Goal: Information Seeking & Learning: Find specific fact

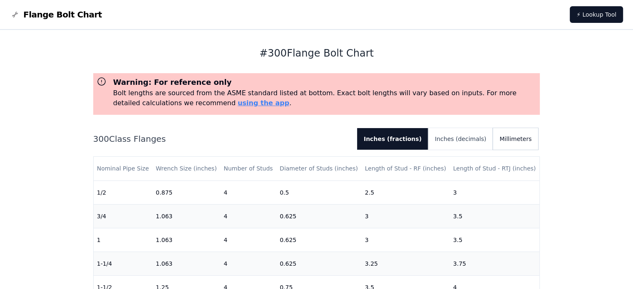
click at [513, 139] on button "Millimeters" at bounding box center [515, 139] width 45 height 22
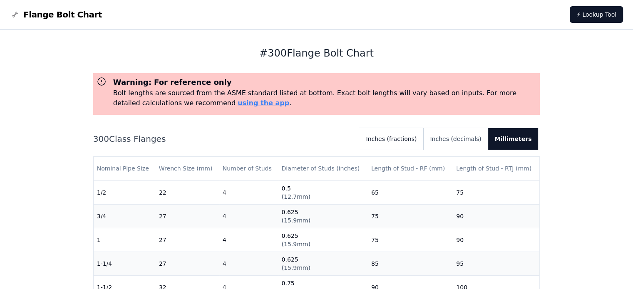
click at [404, 136] on button "Inches (fractions)" at bounding box center [391, 139] width 64 height 22
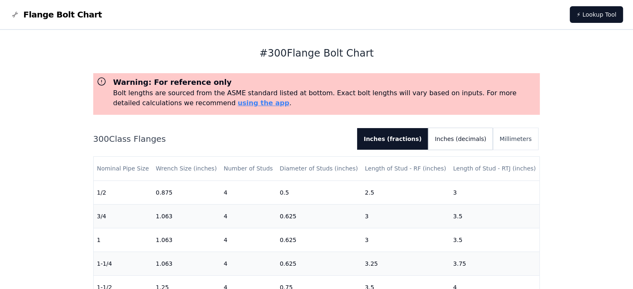
click at [456, 139] on button "Inches (decimals)" at bounding box center [460, 139] width 64 height 22
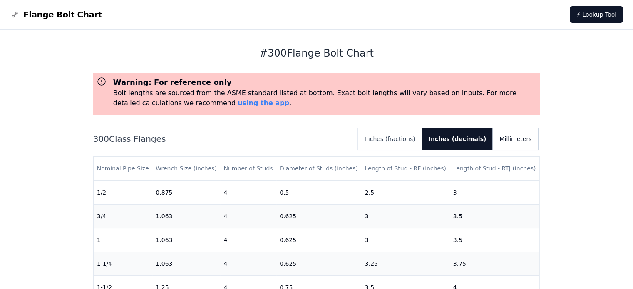
click at [508, 140] on button "Millimeters" at bounding box center [515, 139] width 45 height 22
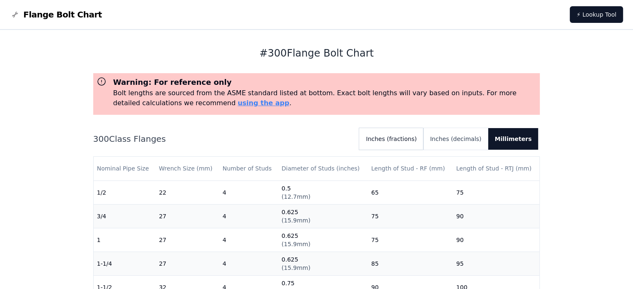
click at [417, 141] on button "Inches (fractions)" at bounding box center [391, 139] width 64 height 22
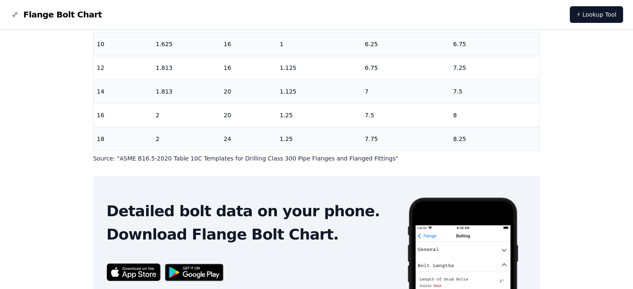
scroll to position [250, 0]
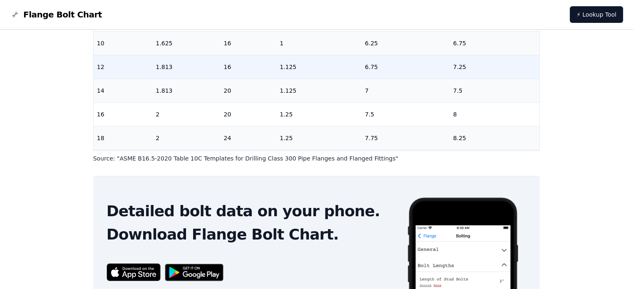
click at [100, 69] on td "12" at bounding box center [123, 67] width 59 height 24
drag, startPoint x: 100, startPoint y: 68, endPoint x: 170, endPoint y: 69, distance: 69.9
click at [170, 69] on tr "12 1.813 16 1.125 6.75 7.25" at bounding box center [317, 67] width 446 height 24
click at [117, 75] on td "12" at bounding box center [123, 67] width 59 height 24
drag, startPoint x: 95, startPoint y: 64, endPoint x: 484, endPoint y: 69, distance: 389.1
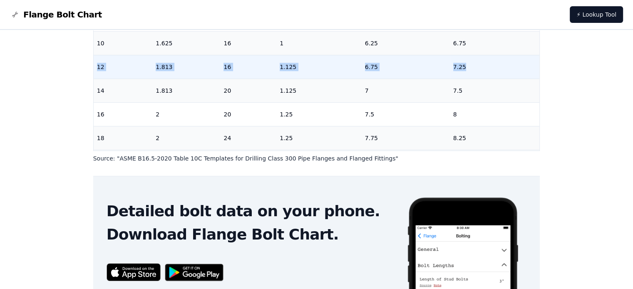
click at [484, 69] on tr "12 1.813 16 1.125 6.75 7.25" at bounding box center [317, 67] width 446 height 24
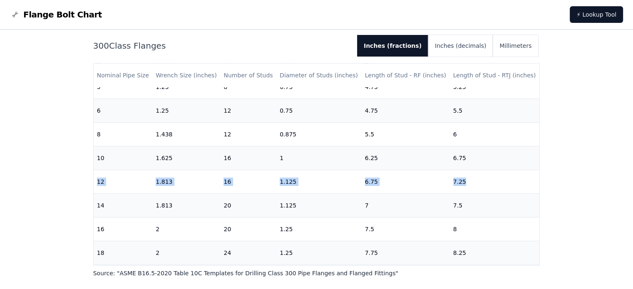
scroll to position [90, 0]
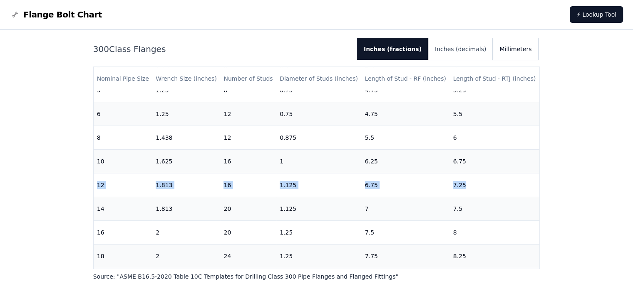
click at [512, 53] on button "Millimeters" at bounding box center [515, 49] width 45 height 22
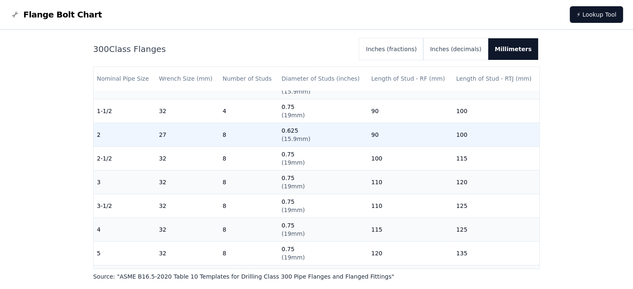
scroll to position [125, 0]
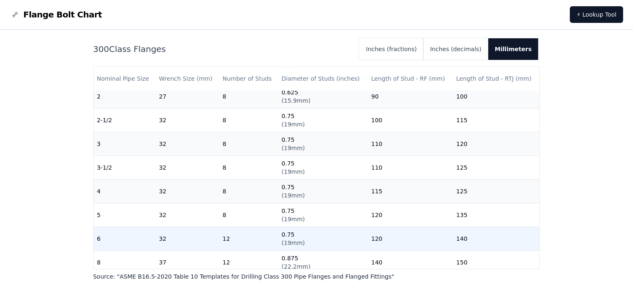
click at [115, 235] on td "6" at bounding box center [125, 239] width 62 height 24
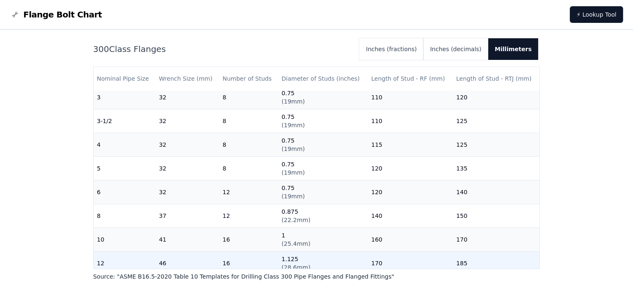
scroll to position [160, 0]
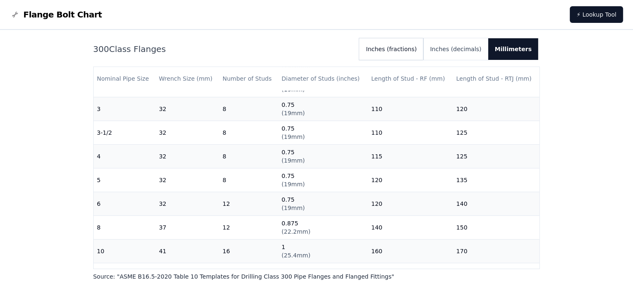
click at [423, 55] on button "Inches (fractions)" at bounding box center [391, 49] width 64 height 22
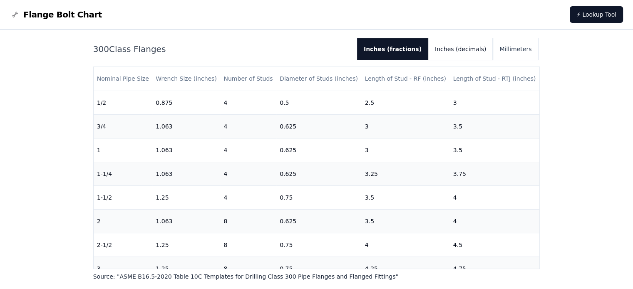
click at [457, 57] on button "Inches (decimals)" at bounding box center [460, 49] width 64 height 22
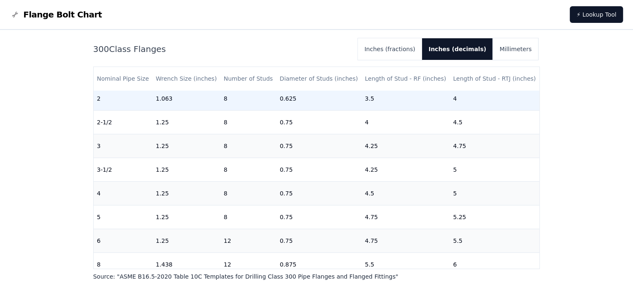
scroll to position [125, 0]
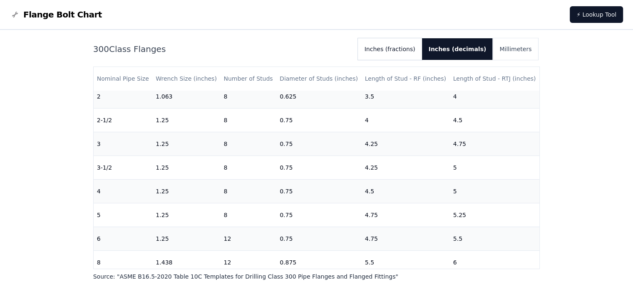
click at [410, 55] on button "Inches (fractions)" at bounding box center [390, 49] width 64 height 22
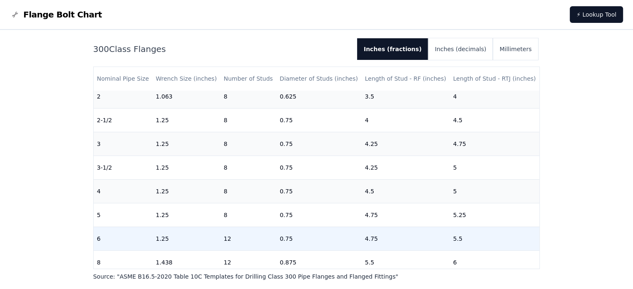
click at [141, 227] on td "6" at bounding box center [123, 239] width 59 height 24
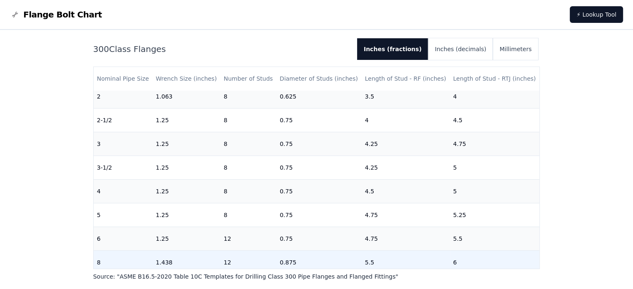
click at [138, 261] on td "8" at bounding box center [123, 262] width 59 height 24
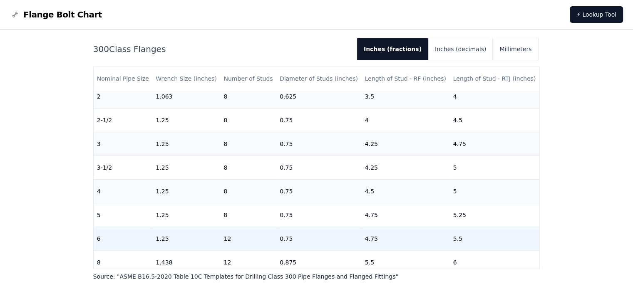
click at [157, 240] on td "1.25" at bounding box center [186, 239] width 68 height 24
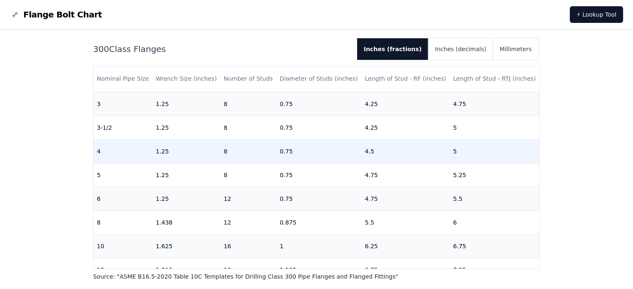
scroll to position [166, 0]
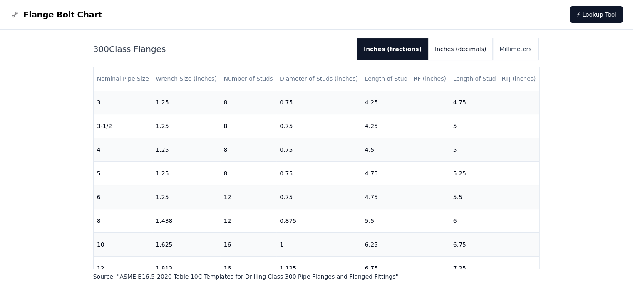
click at [456, 51] on button "Inches (decimals)" at bounding box center [460, 49] width 64 height 22
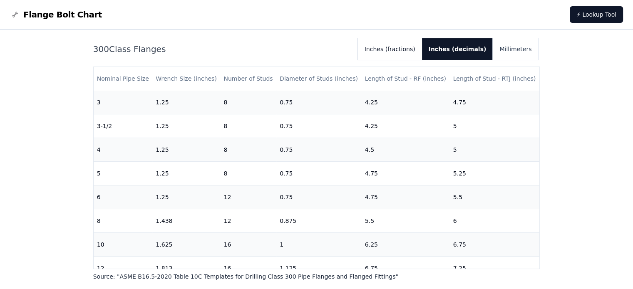
click at [422, 53] on button "Inches (fractions)" at bounding box center [390, 49] width 64 height 22
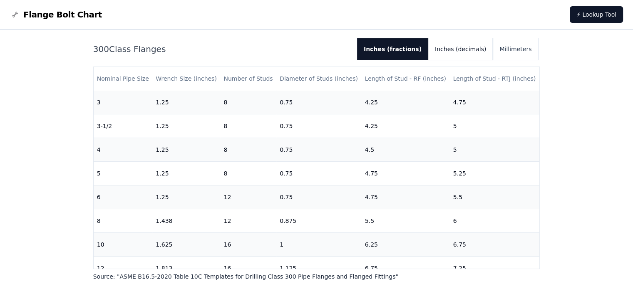
click at [462, 45] on button "Inches (decimals)" at bounding box center [460, 49] width 64 height 22
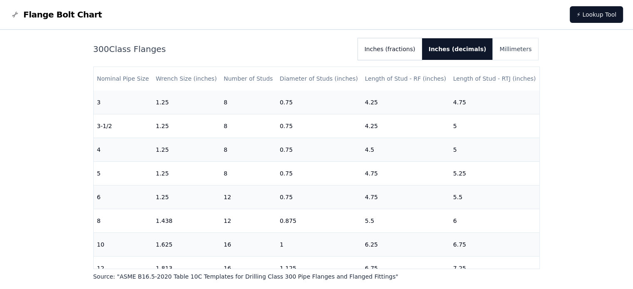
click at [398, 53] on button "Inches (fractions)" at bounding box center [390, 49] width 64 height 22
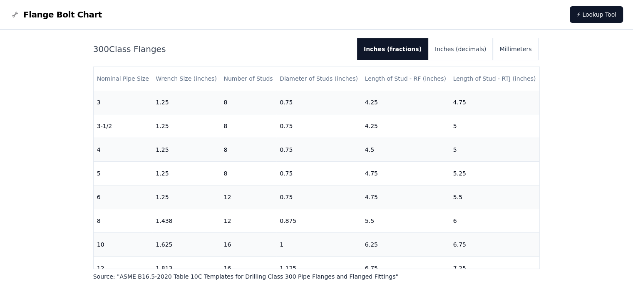
click at [8, 146] on div "# 300 Flange Bolt Chart Warning: For reference only Bolt lengths are sourced fr…" at bounding box center [316, 212] width 633 height 544
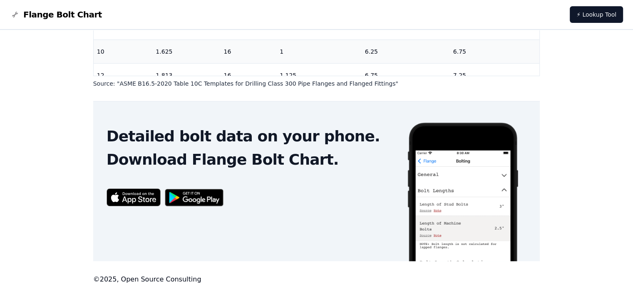
scroll to position [285, 0]
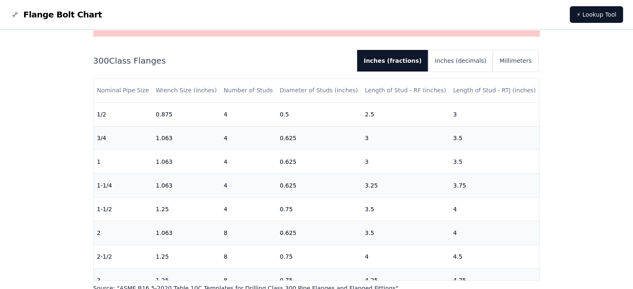
scroll to position [77, 0]
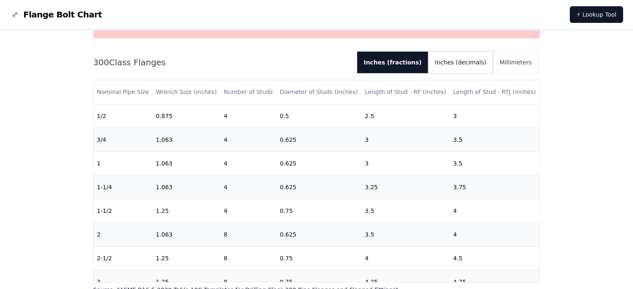
click at [454, 65] on button "Inches (decimals)" at bounding box center [460, 63] width 64 height 22
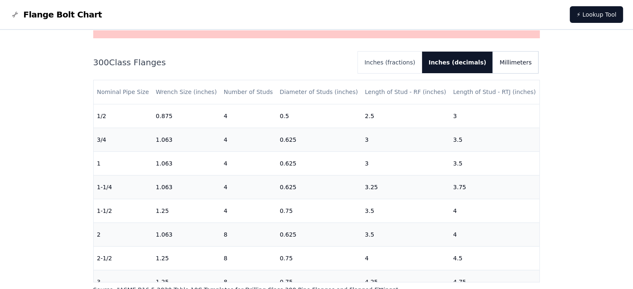
click at [508, 58] on button "Millimeters" at bounding box center [515, 63] width 45 height 22
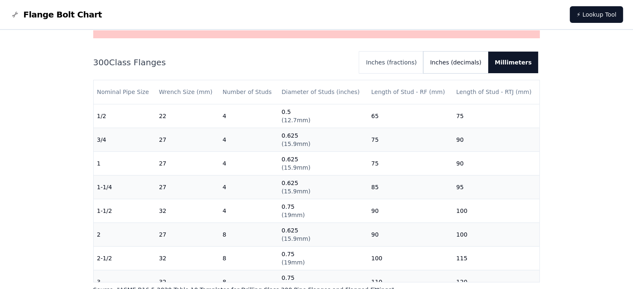
click at [488, 64] on button "Inches (decimals)" at bounding box center [455, 63] width 64 height 22
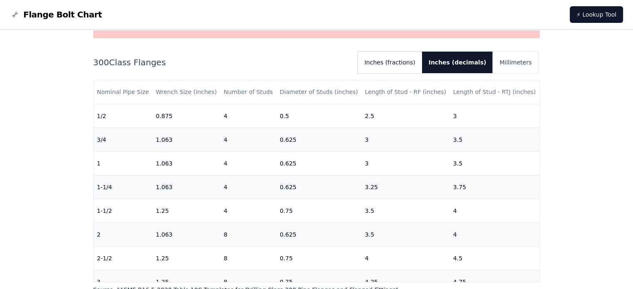
click at [419, 63] on button "Inches (fractions)" at bounding box center [390, 63] width 64 height 22
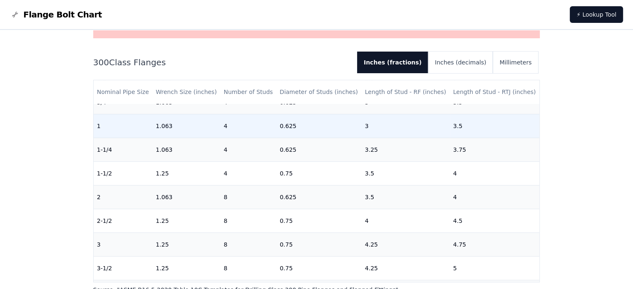
scroll to position [42, 0]
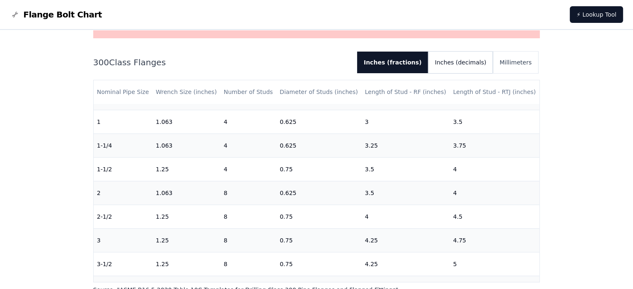
click at [463, 57] on button "Inches (decimals)" at bounding box center [460, 63] width 64 height 22
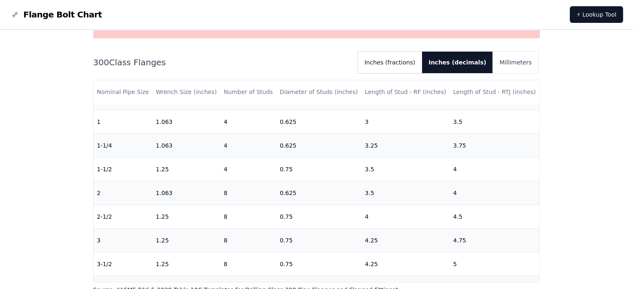
click at [422, 68] on button "Inches (fractions)" at bounding box center [390, 63] width 64 height 22
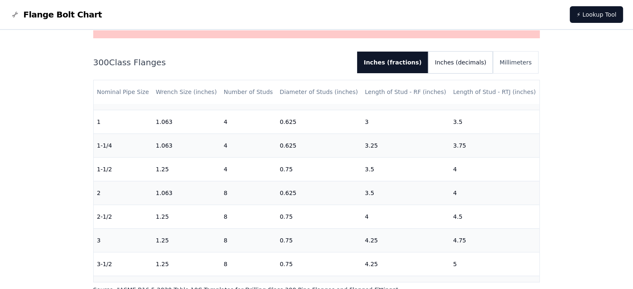
click at [482, 61] on button "Inches (decimals)" at bounding box center [460, 63] width 64 height 22
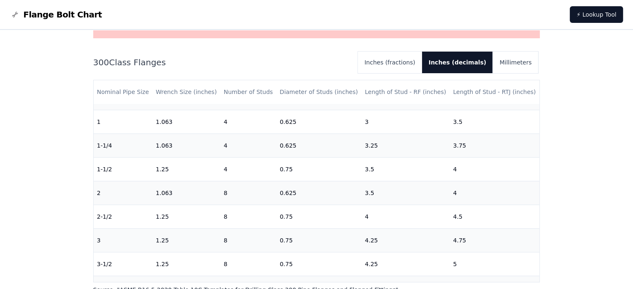
scroll to position [0, 0]
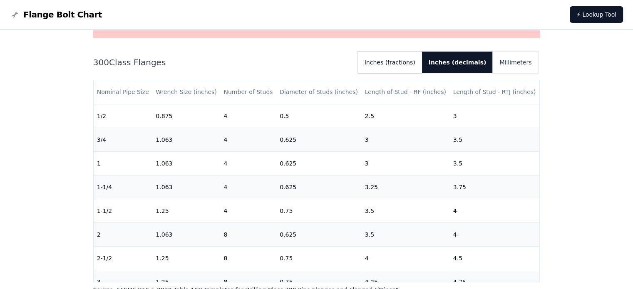
click at [408, 61] on button "Inches (fractions)" at bounding box center [390, 63] width 64 height 22
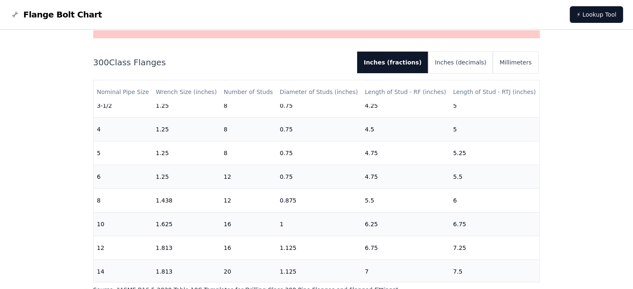
scroll to position [229, 0]
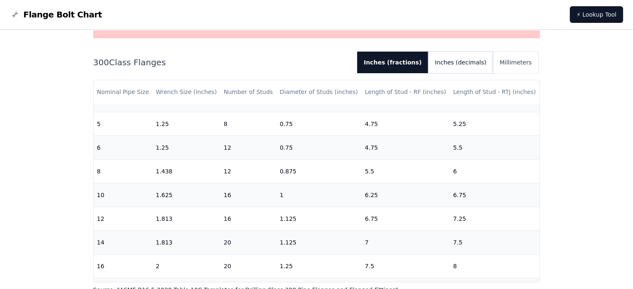
click at [464, 67] on button "Inches (decimals)" at bounding box center [460, 63] width 64 height 22
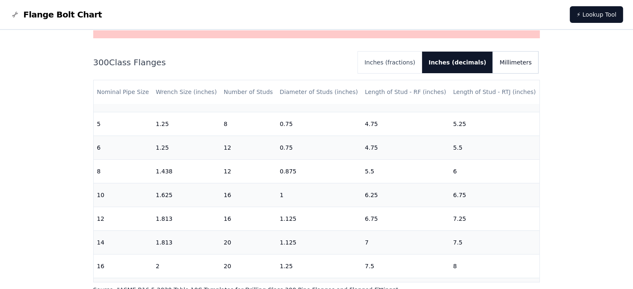
click at [513, 64] on button "Millimeters" at bounding box center [515, 63] width 45 height 22
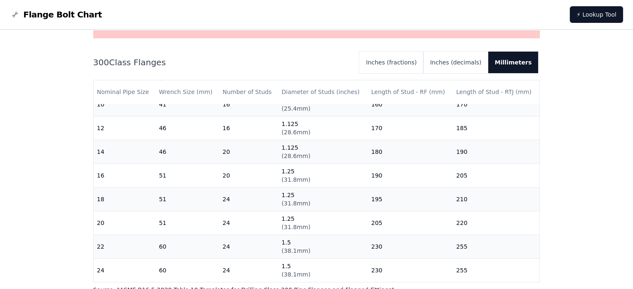
scroll to position [326, 0]
